Goal: Task Accomplishment & Management: Manage account settings

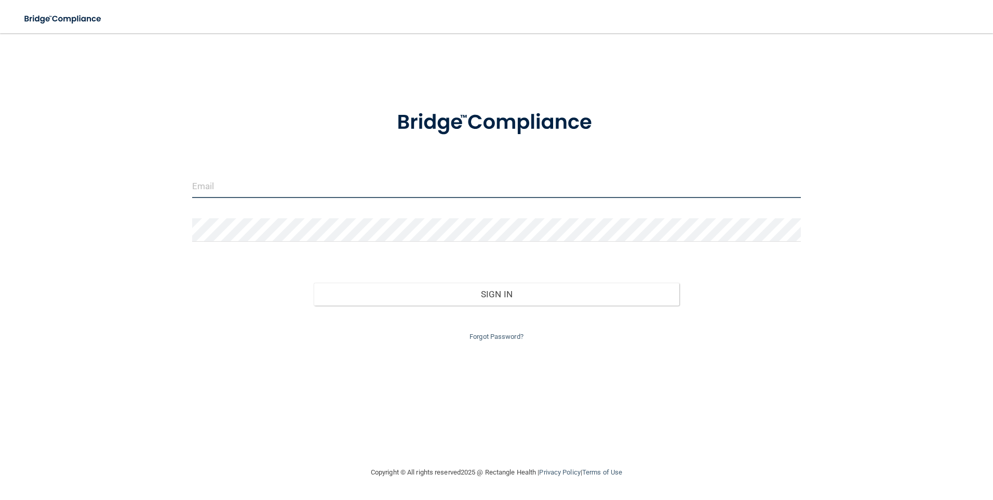
click at [266, 176] on input "email" at bounding box center [496, 186] width 609 height 23
type input "[EMAIL_ADDRESS][DOMAIN_NAME]"
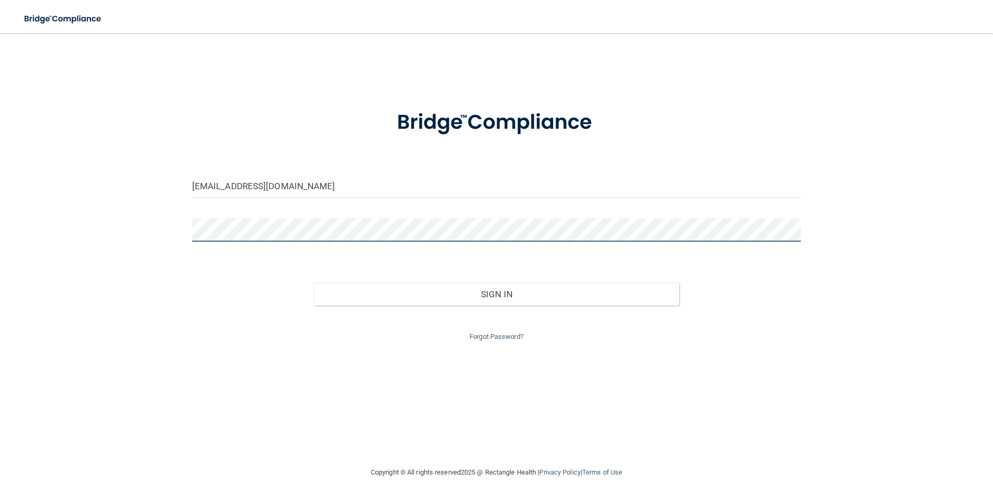
click at [189, 229] on div at bounding box center [496, 233] width 625 height 31
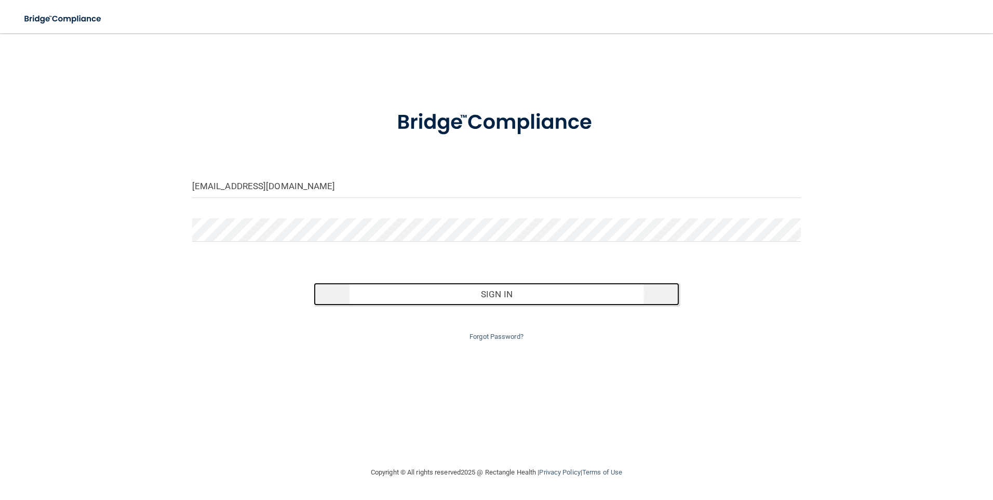
click at [530, 292] on button "Sign In" at bounding box center [497, 294] width 366 height 23
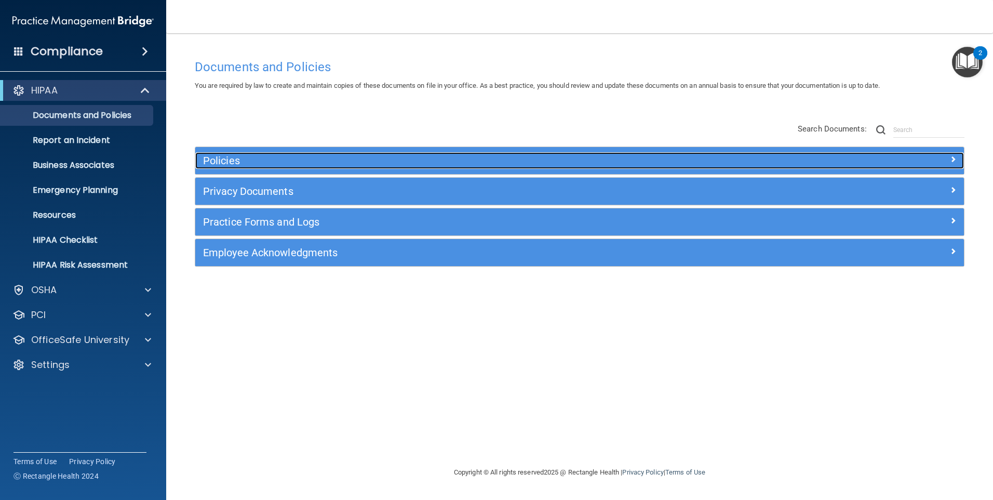
click at [237, 162] on h5 "Policies" at bounding box center [483, 160] width 561 height 11
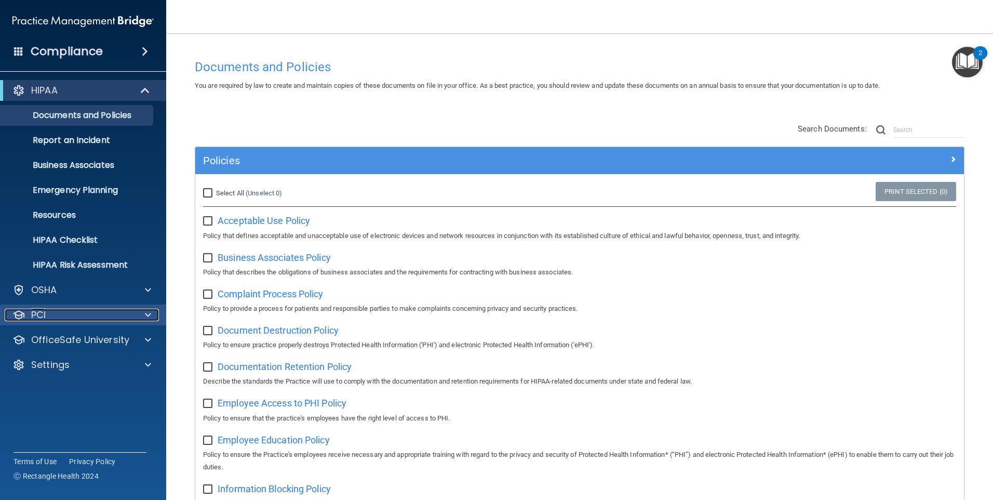
click at [58, 310] on div "PCI" at bounding box center [69, 315] width 129 height 12
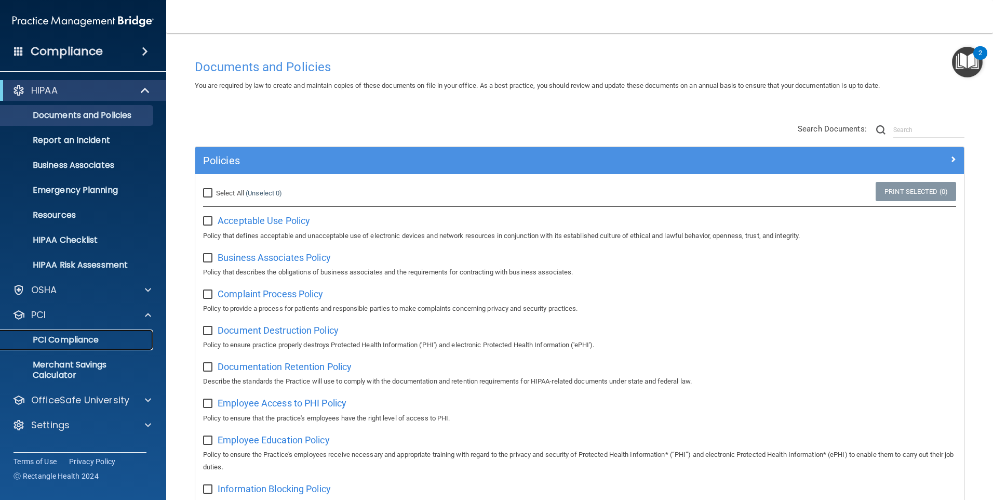
click at [56, 338] on p "PCI Compliance" at bounding box center [78, 339] width 142 height 10
click at [81, 116] on p "Documents and Policies" at bounding box center [78, 115] width 142 height 10
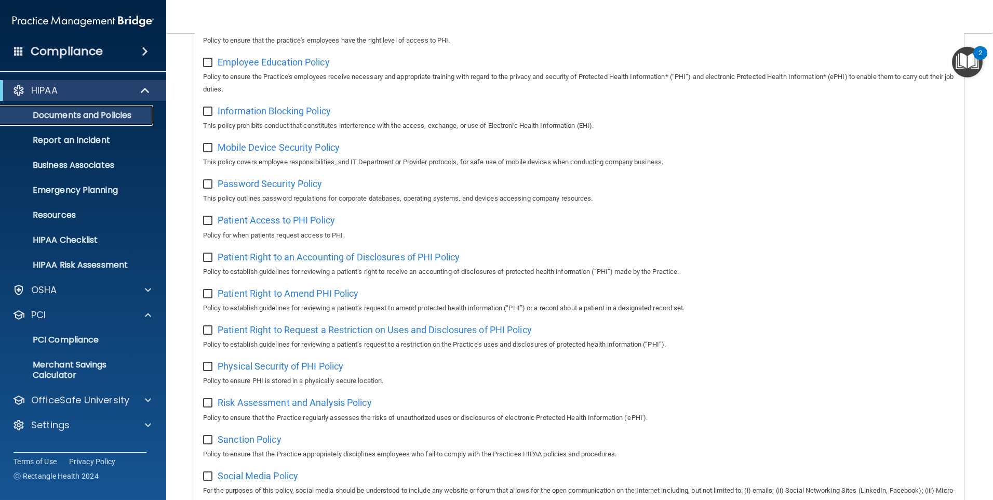
scroll to position [156, 0]
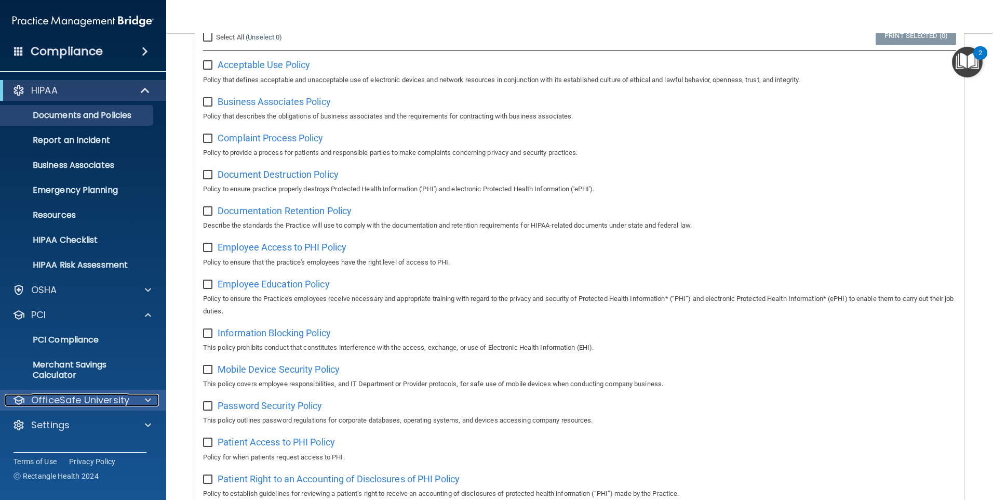
click at [66, 397] on p "OfficeSafe University" at bounding box center [80, 400] width 98 height 12
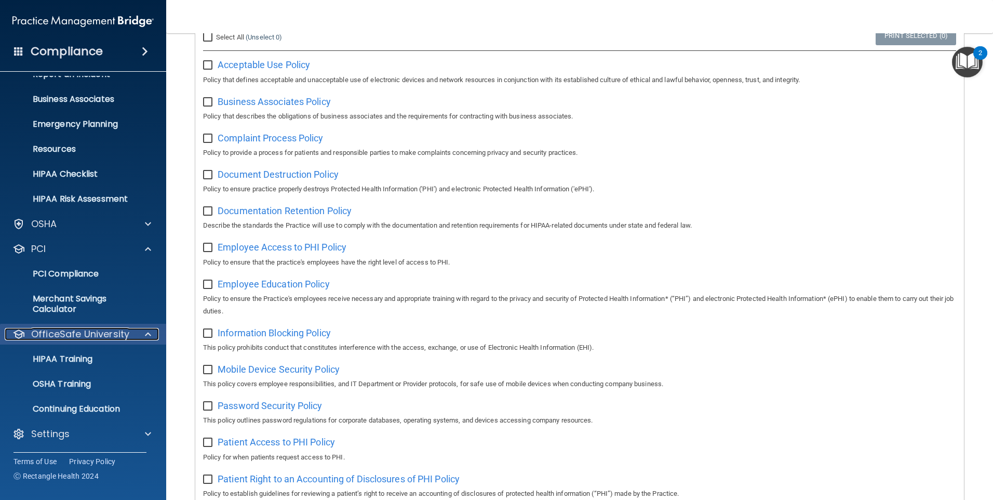
scroll to position [66, 0]
click at [73, 354] on p "HIPAA Training" at bounding box center [50, 358] width 86 height 10
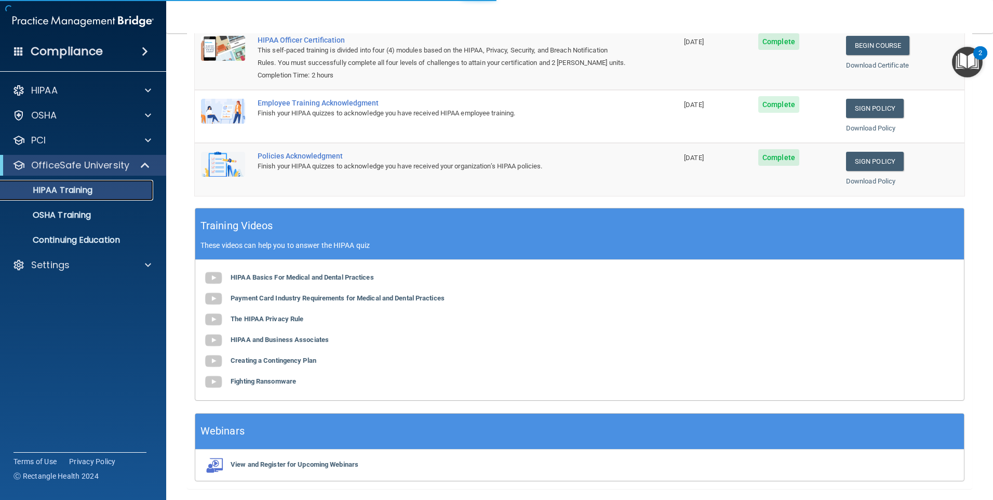
scroll to position [156, 0]
click at [70, 215] on p "OSHA Training" at bounding box center [49, 215] width 84 height 10
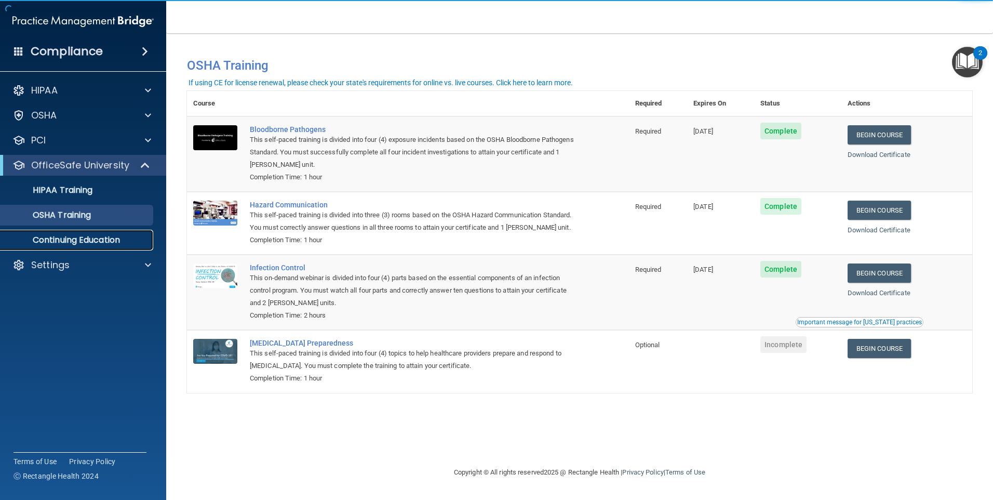
click at [71, 238] on p "Continuing Education" at bounding box center [78, 240] width 142 height 10
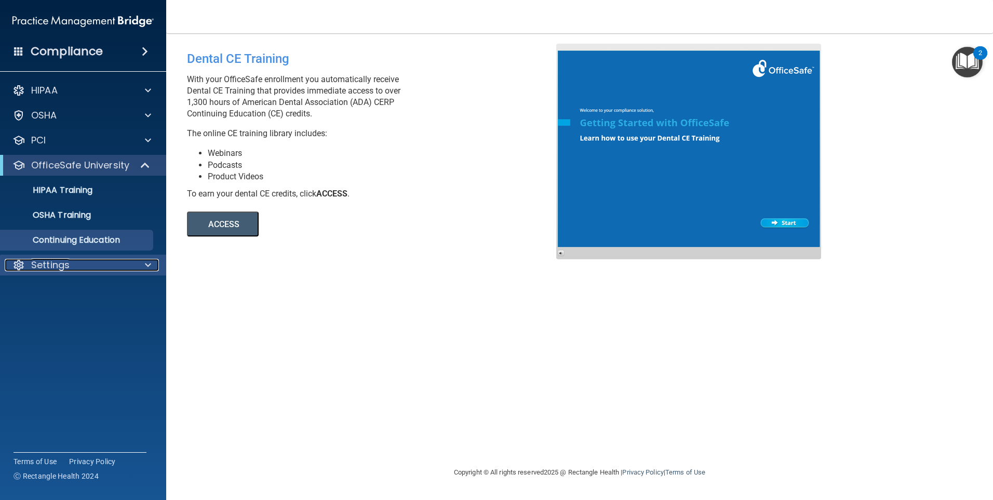
click at [43, 259] on p "Settings" at bounding box center [50, 265] width 38 height 12
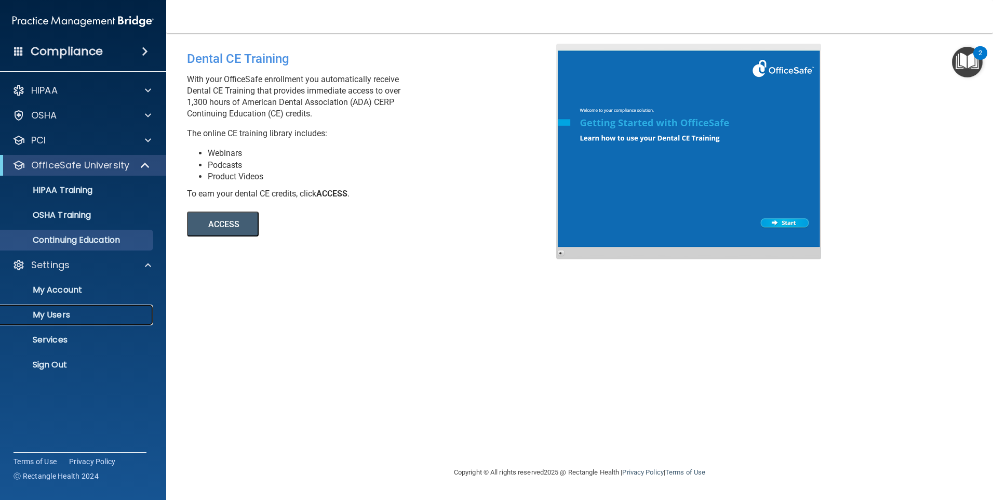
click at [57, 311] on p "My Users" at bounding box center [78, 315] width 142 height 10
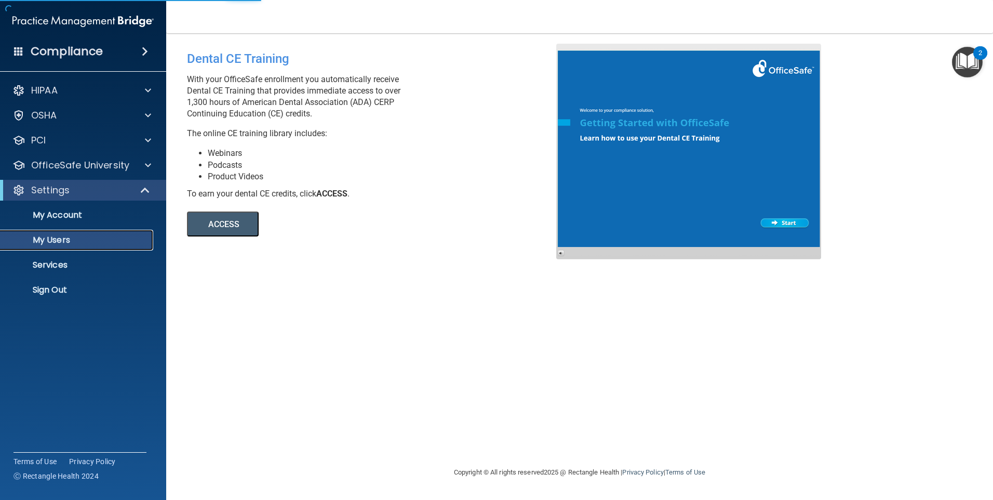
select select "20"
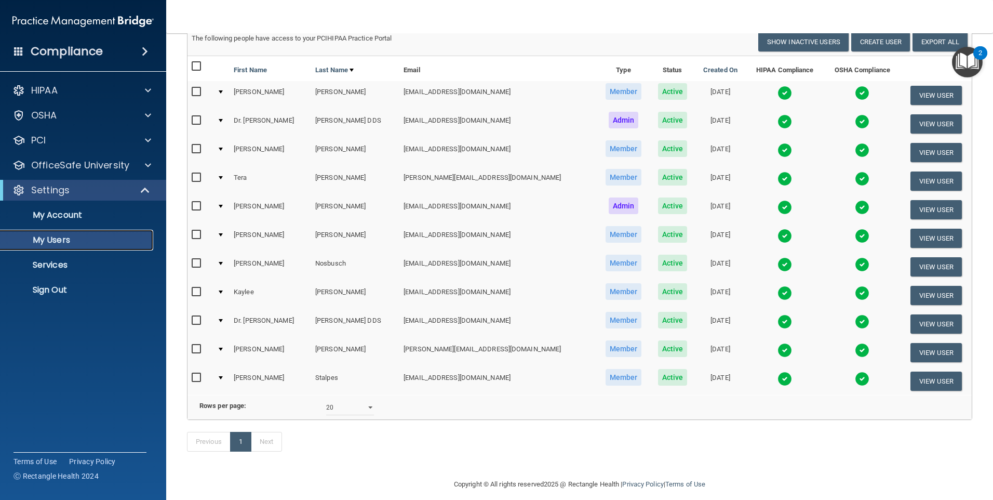
scroll to position [103, 0]
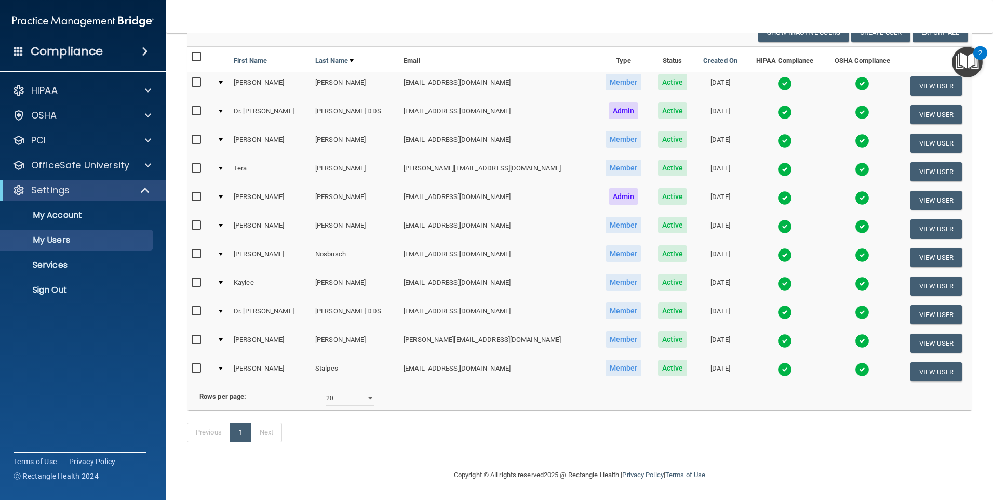
click at [197, 364] on input "checkbox" at bounding box center [198, 368] width 12 height 8
checkbox input "true"
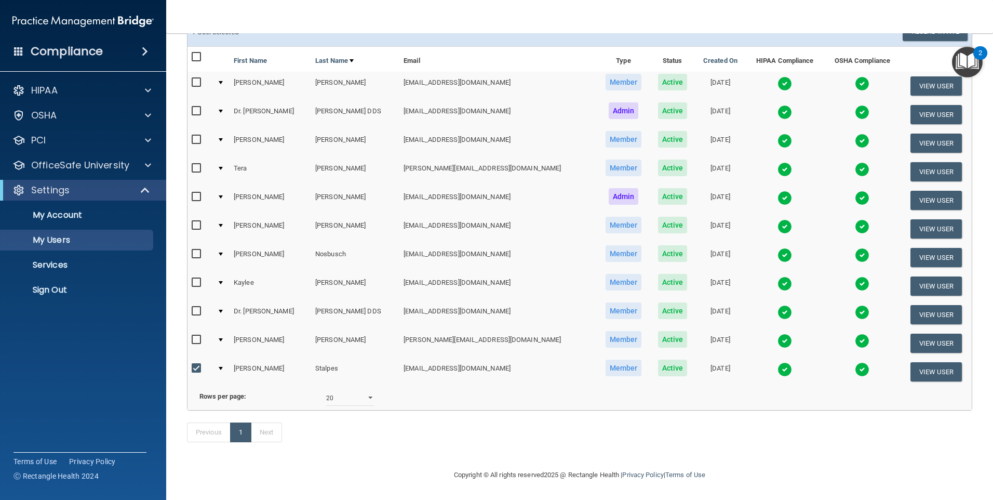
scroll to position [104, 0]
click at [914, 362] on button "View User" at bounding box center [935, 371] width 51 height 19
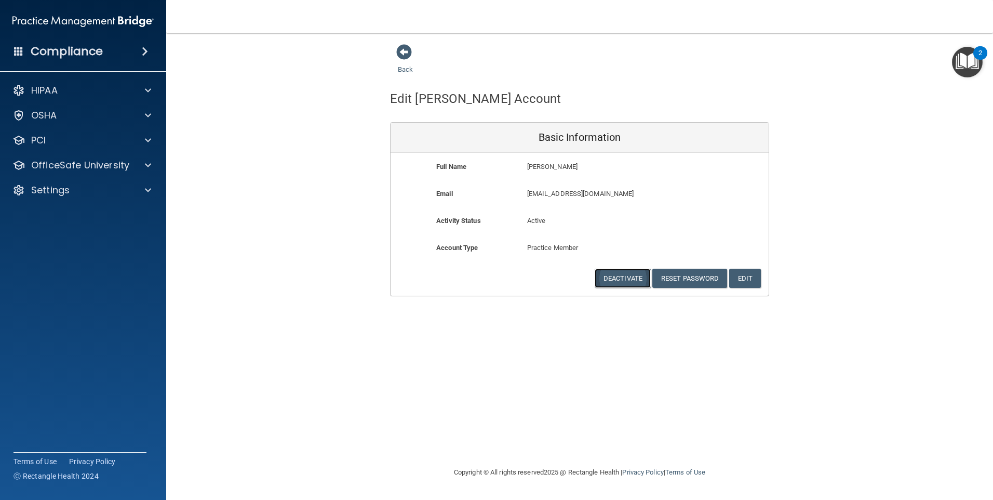
click at [621, 277] on button "Deactivate" at bounding box center [623, 278] width 56 height 19
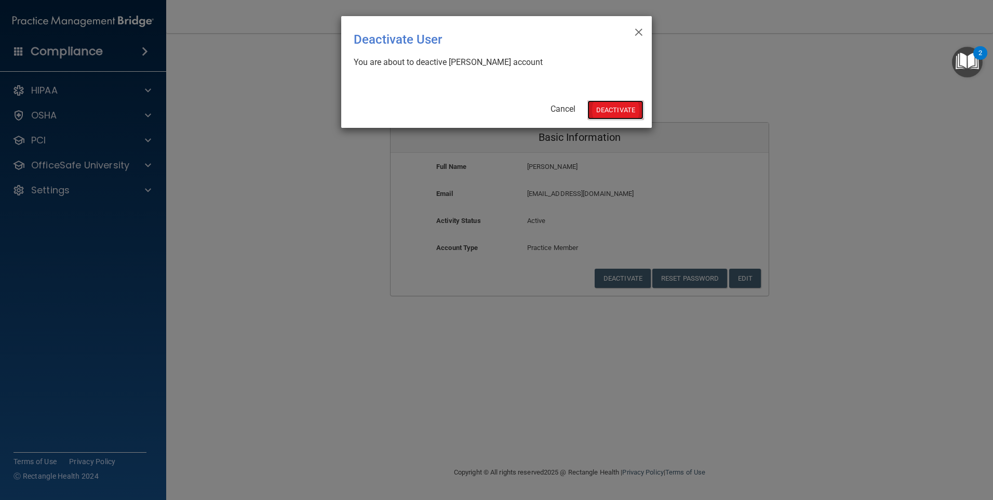
click at [612, 113] on button "Deactivate" at bounding box center [615, 109] width 56 height 19
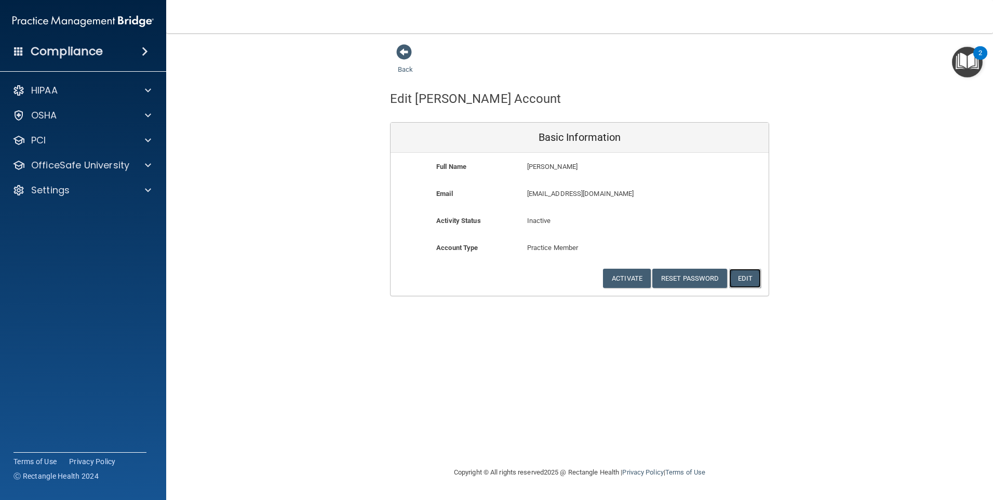
click at [750, 279] on button "Edit" at bounding box center [745, 278] width 32 height 19
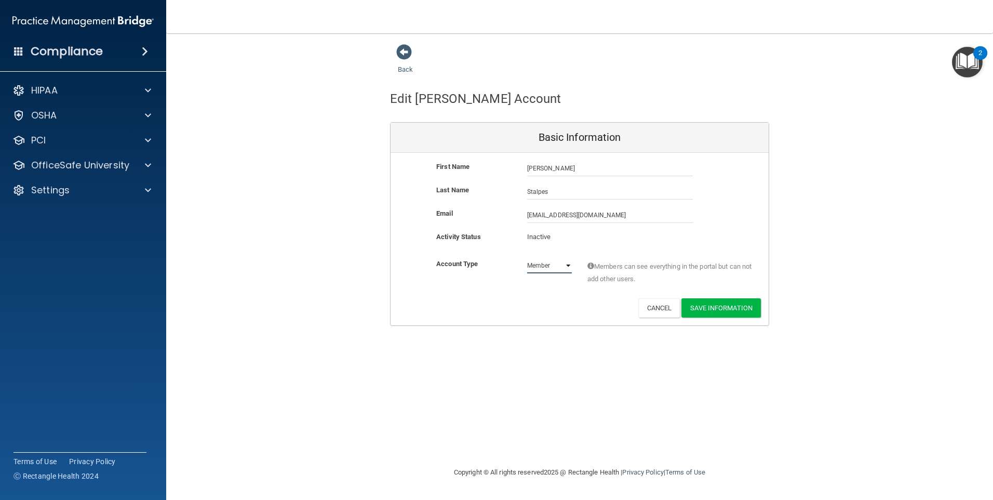
click at [565, 267] on select "Admin Member" at bounding box center [549, 266] width 45 height 16
click at [716, 306] on button "Save Information" at bounding box center [720, 307] width 79 height 19
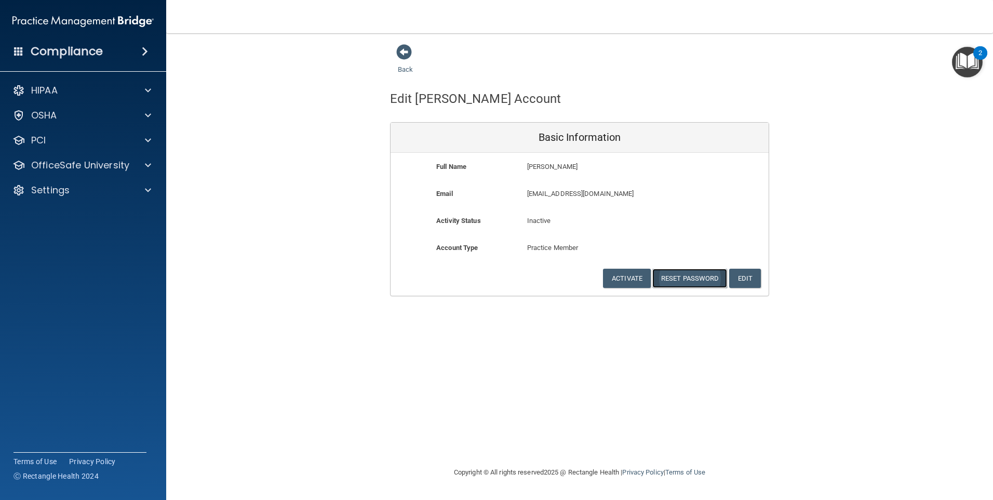
click at [700, 278] on button "Reset Password" at bounding box center [689, 278] width 75 height 19
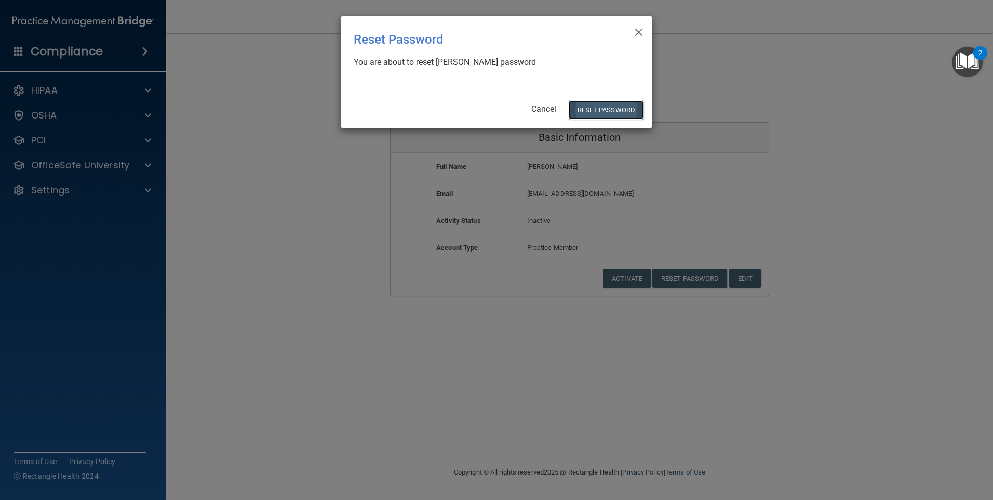
click at [604, 110] on button "Reset Password" at bounding box center [606, 109] width 75 height 19
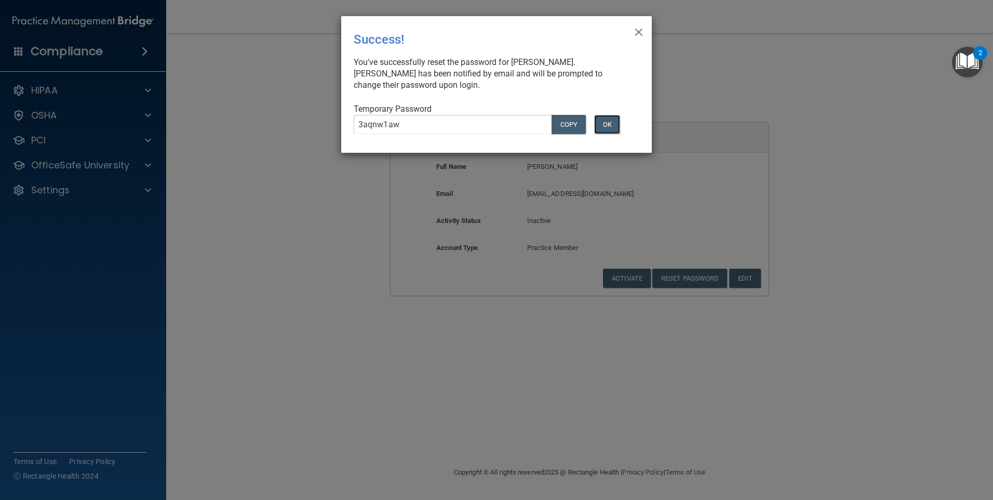
click at [612, 124] on button "OK" at bounding box center [607, 124] width 26 height 19
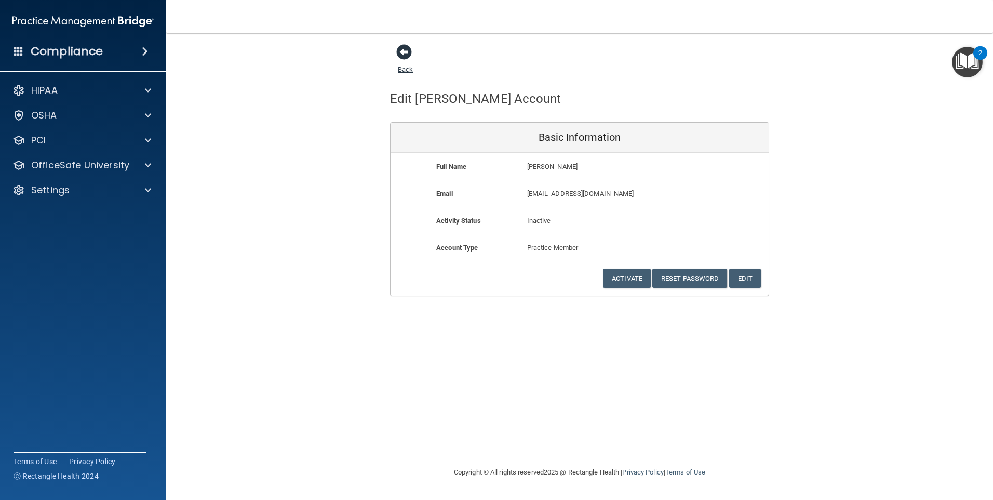
click at [399, 49] on span at bounding box center [404, 52] width 16 height 16
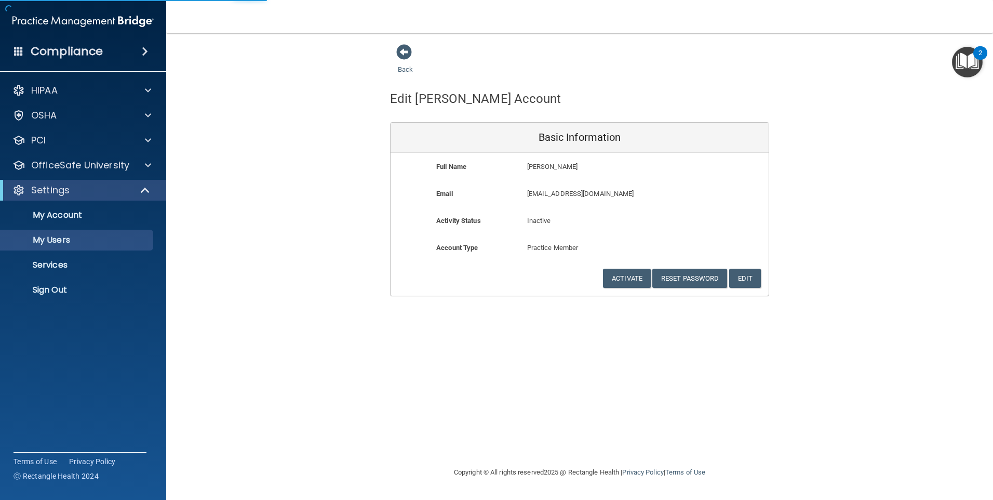
select select "20"
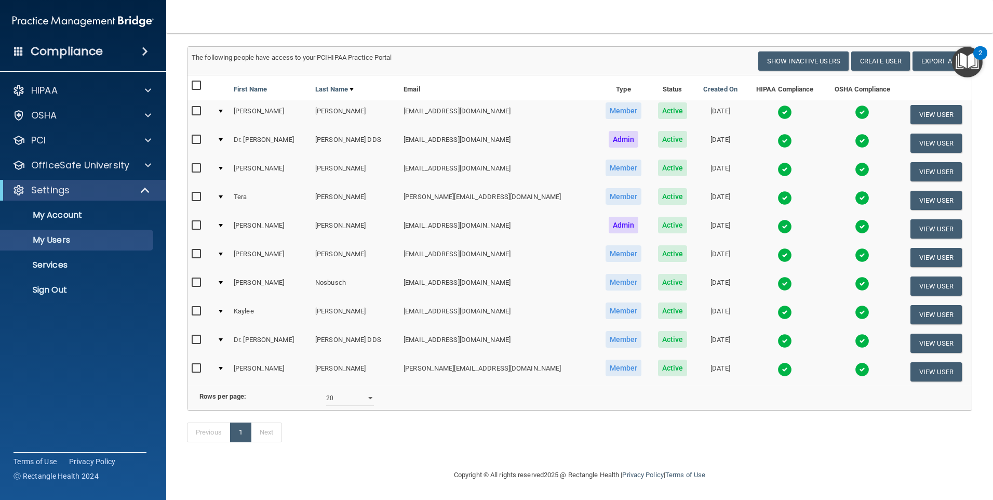
scroll to position [74, 0]
click at [799, 51] on button "Show Inactive Users" at bounding box center [803, 60] width 90 height 19
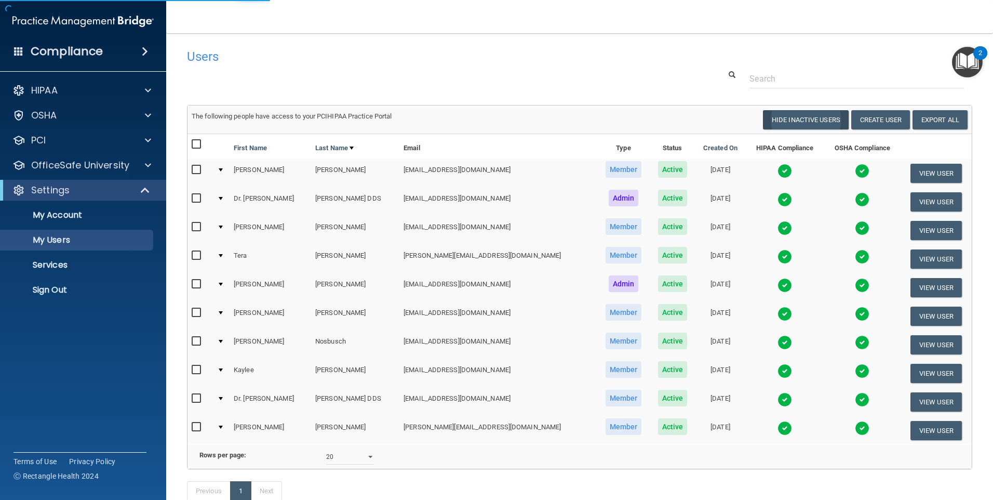
select select "20"
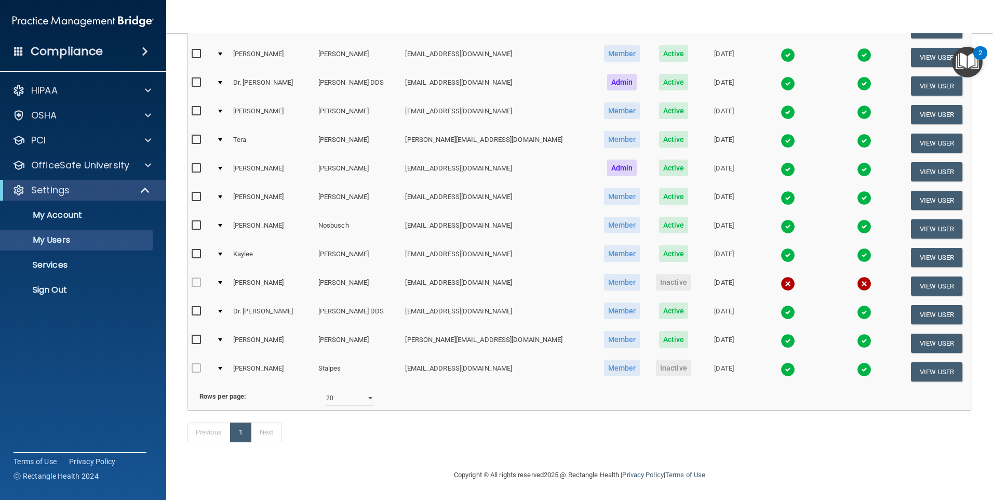
scroll to position [217, 0]
click at [931, 276] on button "View User" at bounding box center [936, 285] width 51 height 19
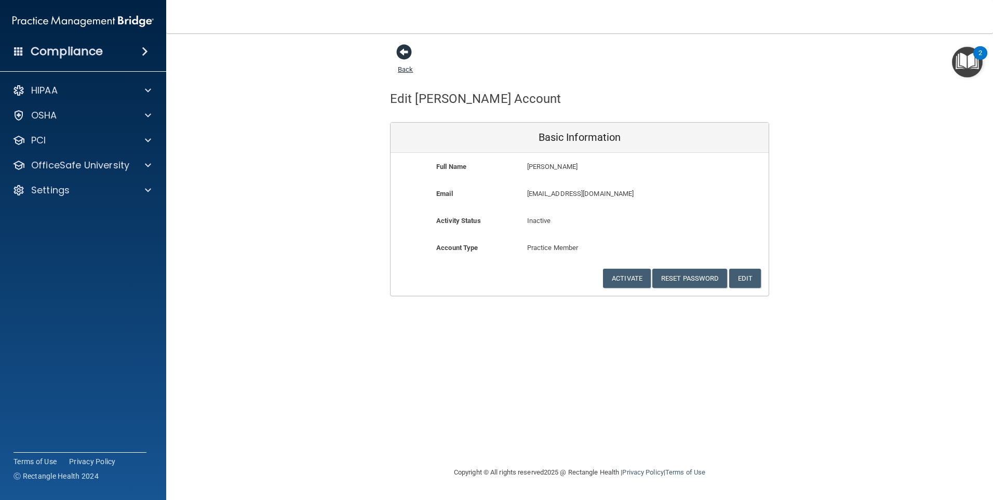
click at [406, 52] on span at bounding box center [404, 52] width 16 height 16
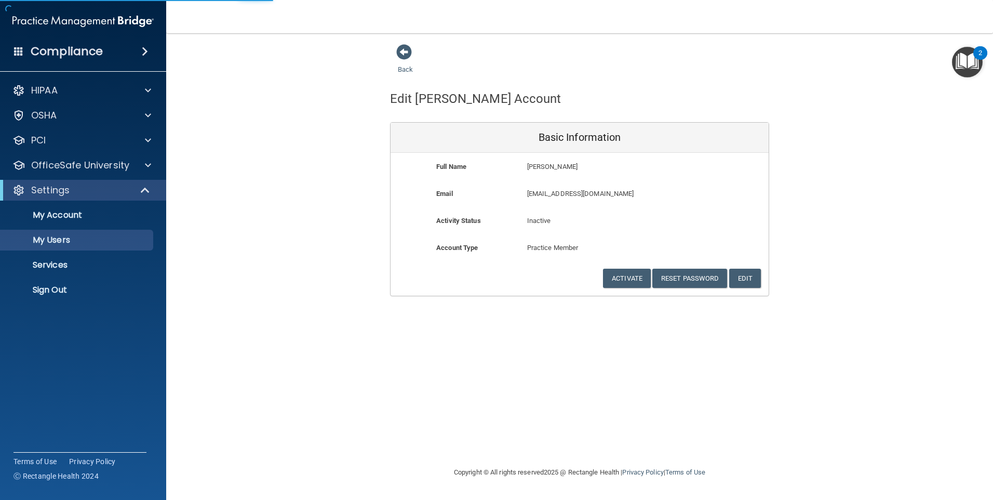
select select "20"
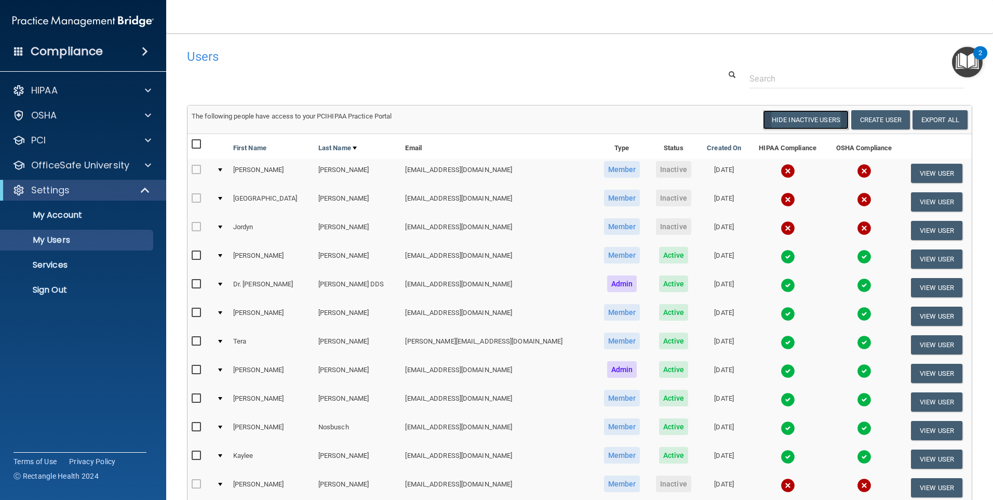
click at [811, 118] on button "Hide Inactive Users" at bounding box center [806, 119] width 86 height 19
select select "20"
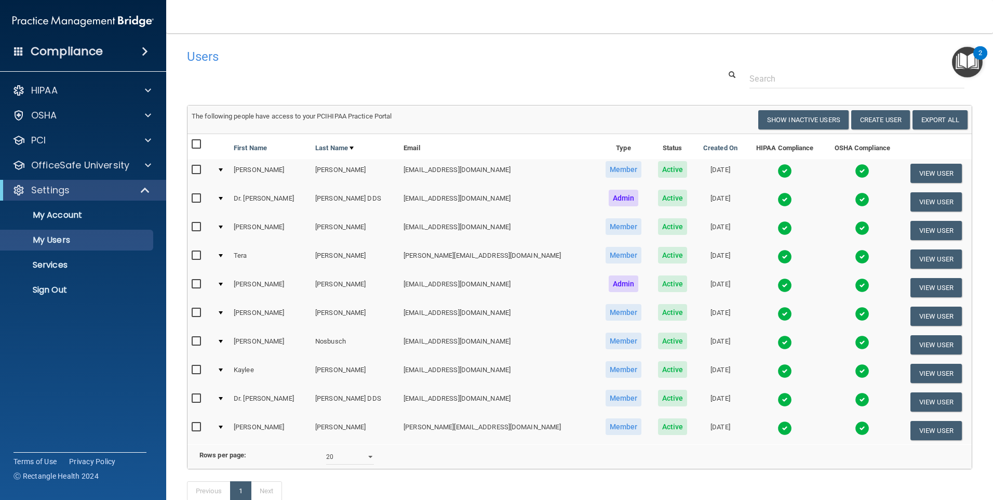
scroll to position [52, 0]
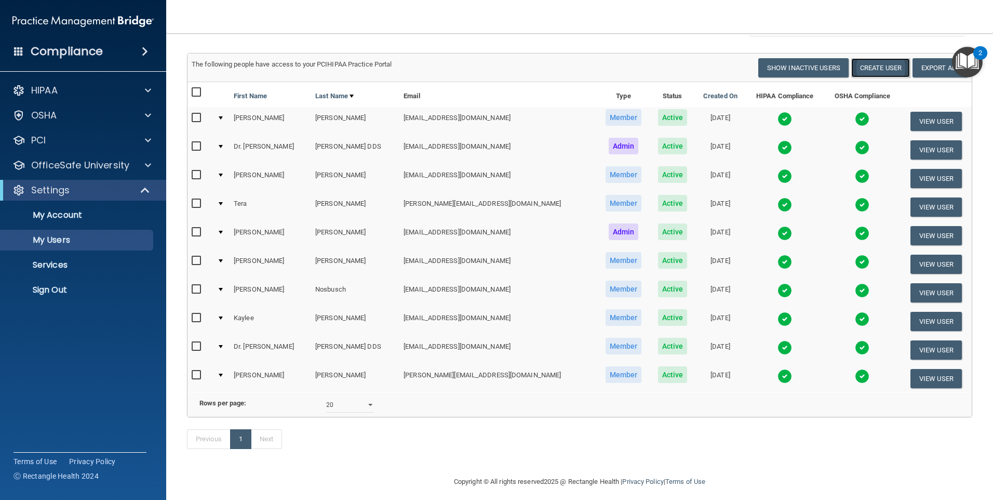
click at [885, 67] on button "Create User" at bounding box center [880, 67] width 59 height 19
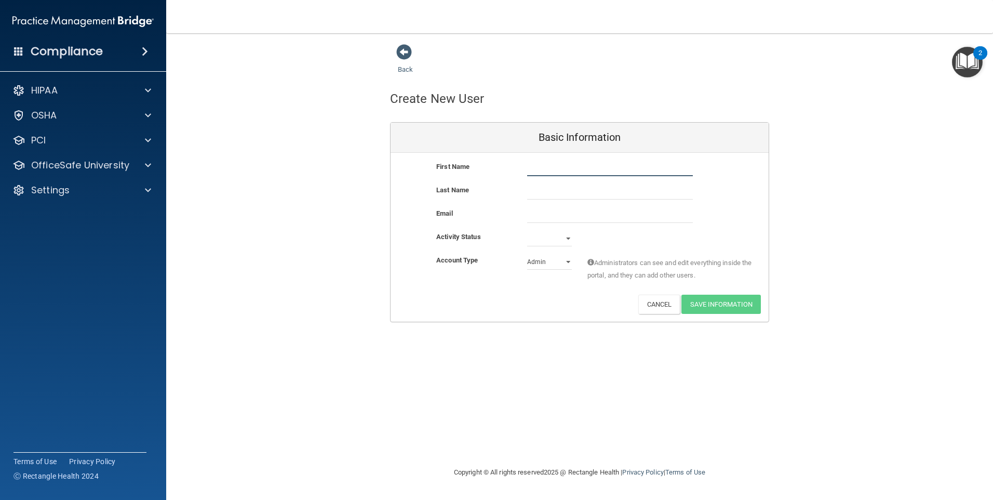
click at [545, 163] on input "text" at bounding box center [610, 168] width 166 height 16
type input "[PERSON_NAME]"
type input "Backsen"
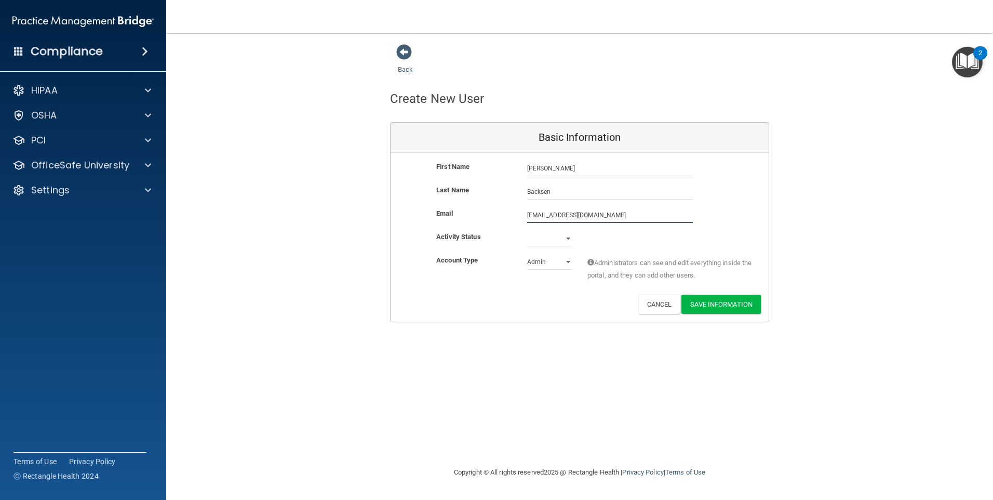
type input "[EMAIL_ADDRESS][DOMAIN_NAME]"
click at [569, 240] on select "Active Inactive" at bounding box center [549, 241] width 45 height 16
select select "active"
click at [527, 231] on select "Active Inactive" at bounding box center [549, 239] width 45 height 16
click at [568, 262] on select "Admin Member" at bounding box center [549, 262] width 45 height 16
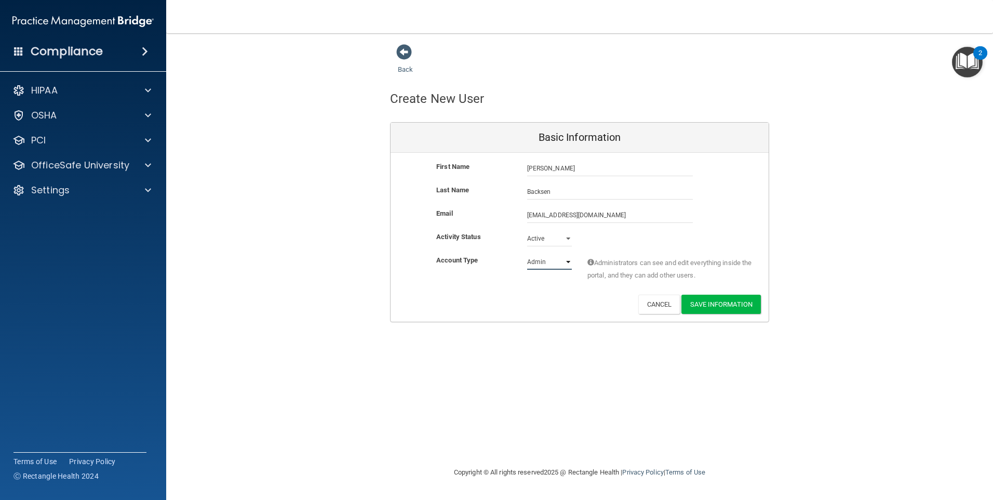
select select "practice_member"
click at [527, 254] on select "Admin Member" at bounding box center [549, 262] width 45 height 16
click at [722, 304] on button "Save Information" at bounding box center [720, 303] width 79 height 19
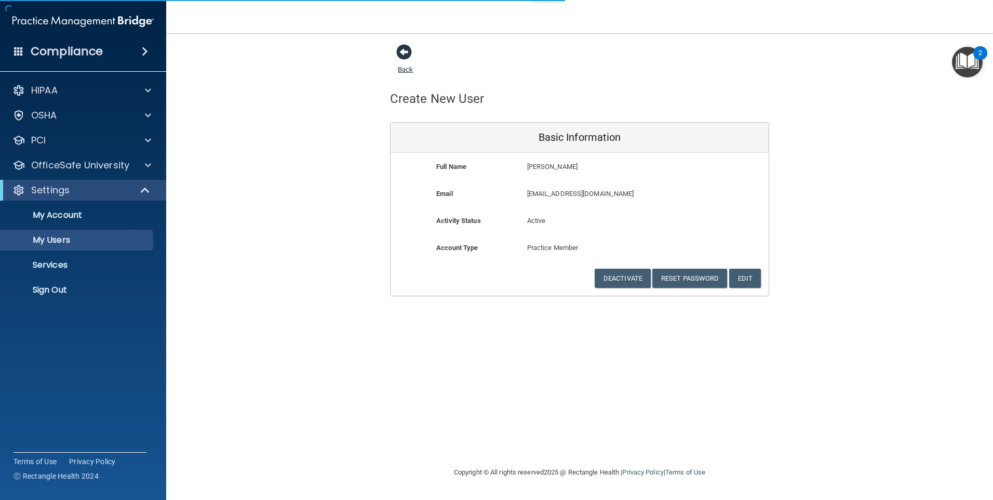
select select "20"
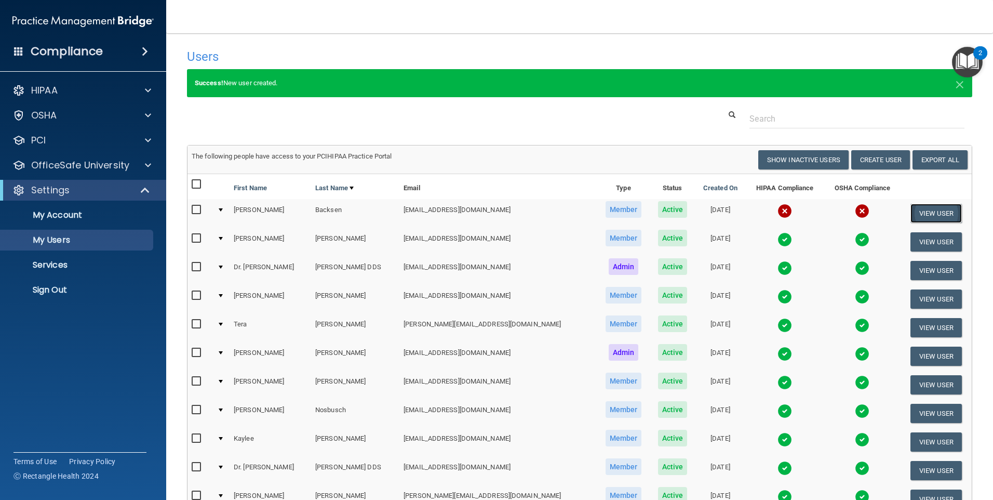
click at [920, 211] on button "View User" at bounding box center [935, 213] width 51 height 19
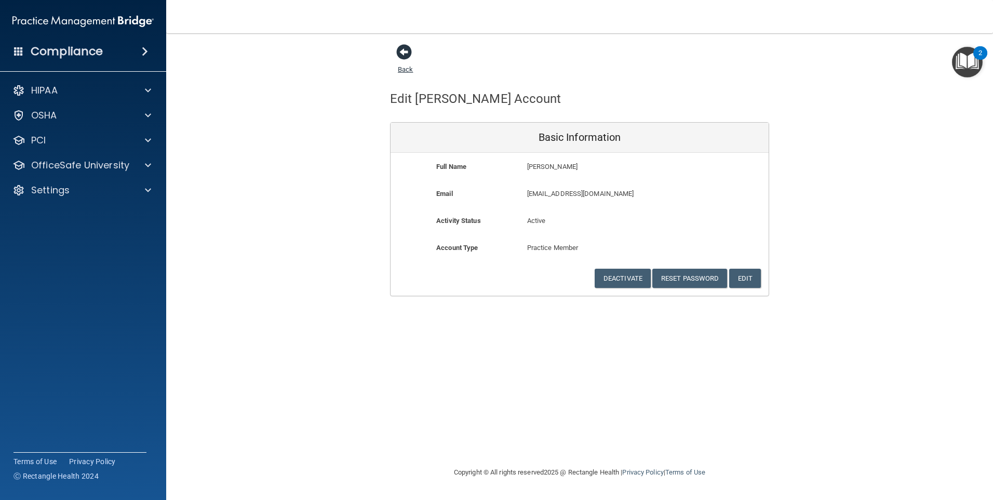
click at [406, 50] on span at bounding box center [404, 52] width 16 height 16
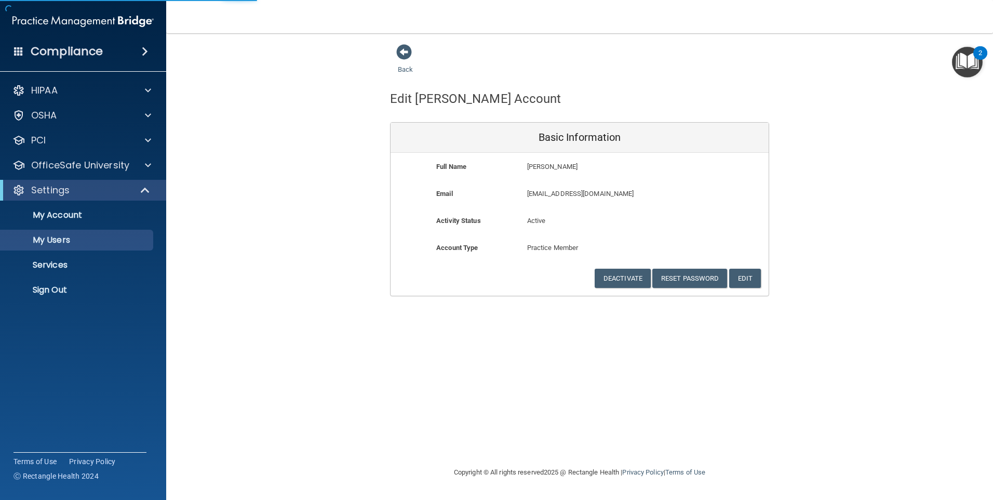
select select "20"
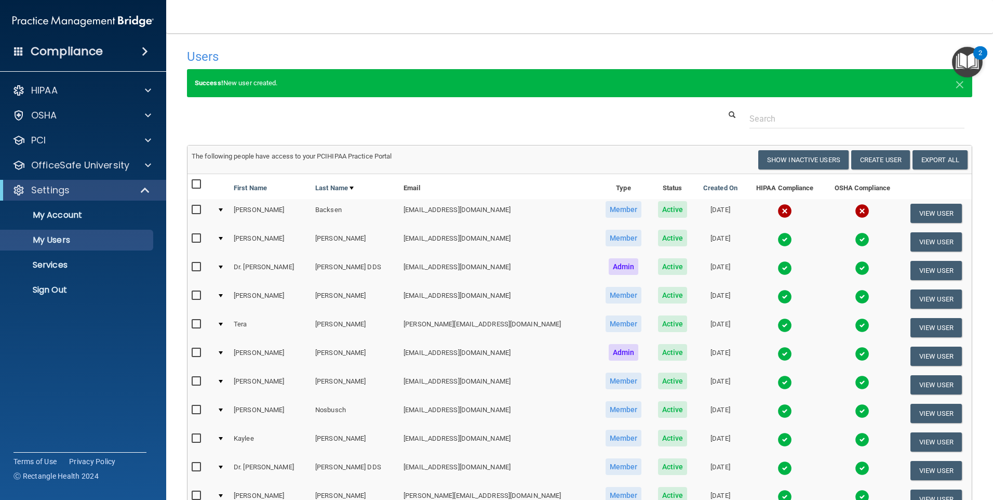
click at [198, 207] on input "checkbox" at bounding box center [198, 210] width 12 height 8
checkbox input "true"
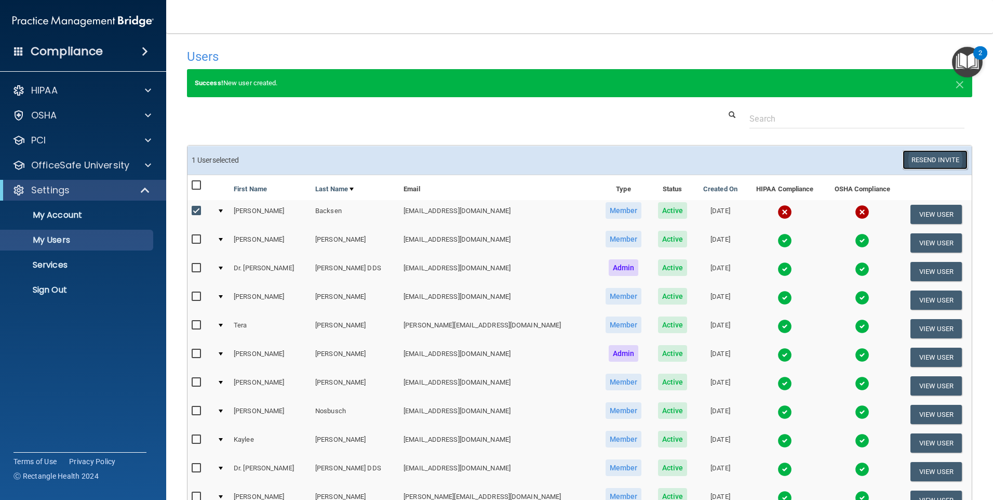
click at [943, 156] on button "Resend Invite" at bounding box center [935, 159] width 65 height 19
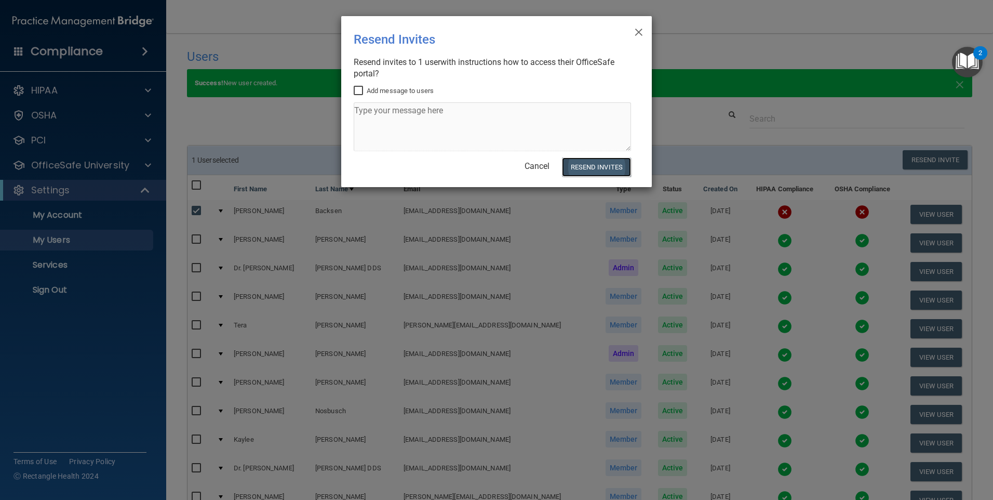
click at [586, 166] on button "Resend Invites" at bounding box center [596, 166] width 69 height 19
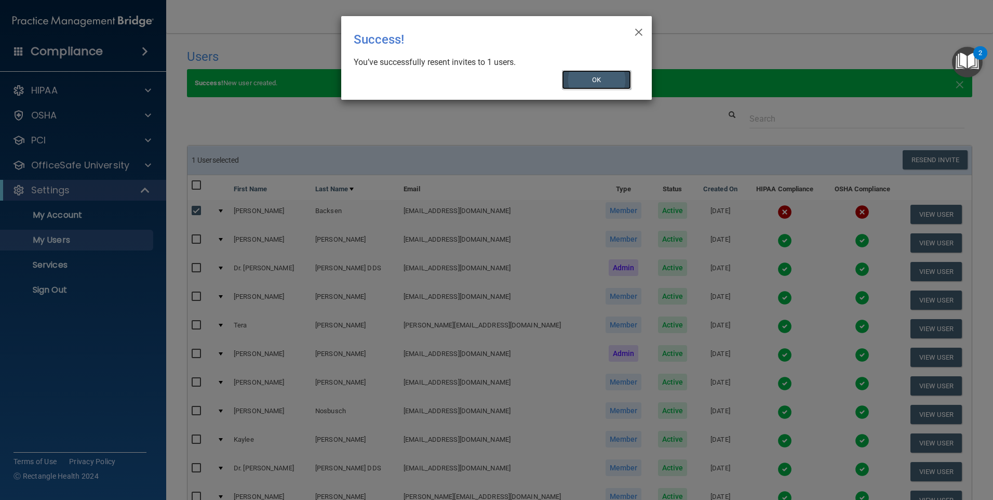
click at [606, 82] on button "OK" at bounding box center [597, 79] width 70 height 19
